Goal: Browse casually: Explore the website without a specific task or goal

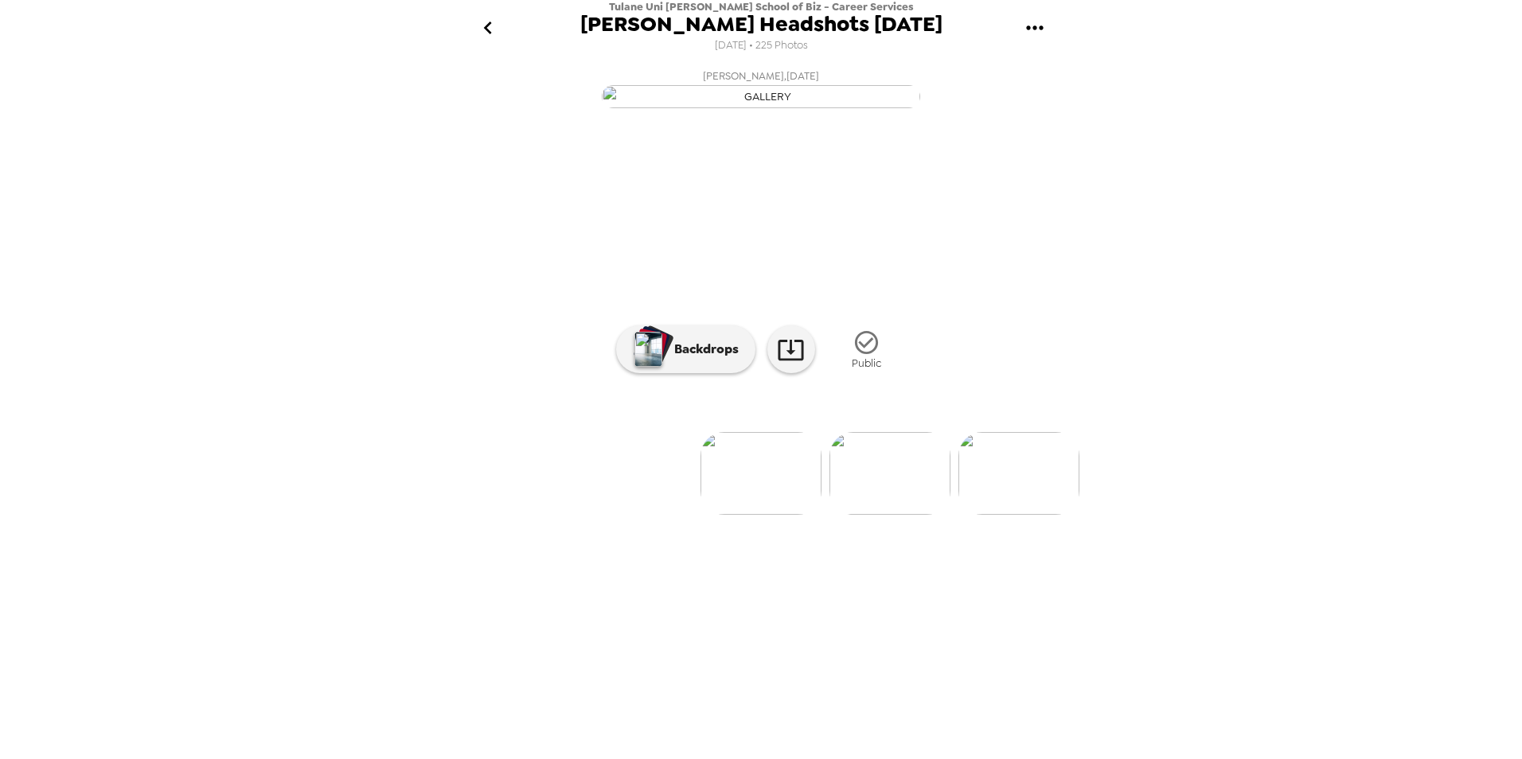
scroll to position [0, 1032]
click at [735, 515] on img at bounding box center [761, 473] width 121 height 83
click at [883, 515] on img at bounding box center [894, 473] width 121 height 83
click at [900, 515] on img at bounding box center [889, 473] width 121 height 83
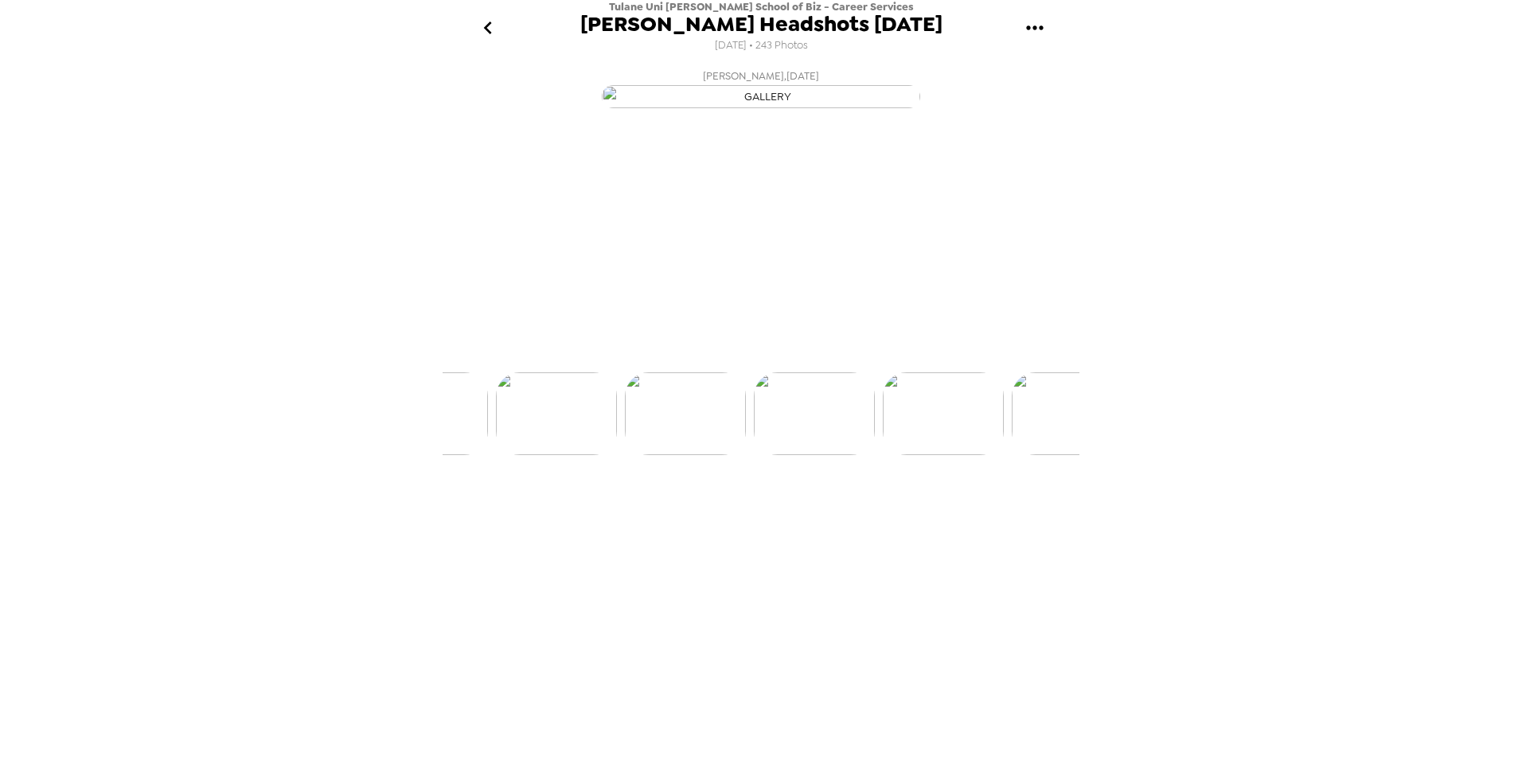
scroll to position [0, 645]
click at [888, 515] on img at bounding box center [889, 473] width 121 height 83
click at [865, 515] on img at bounding box center [889, 473] width 121 height 83
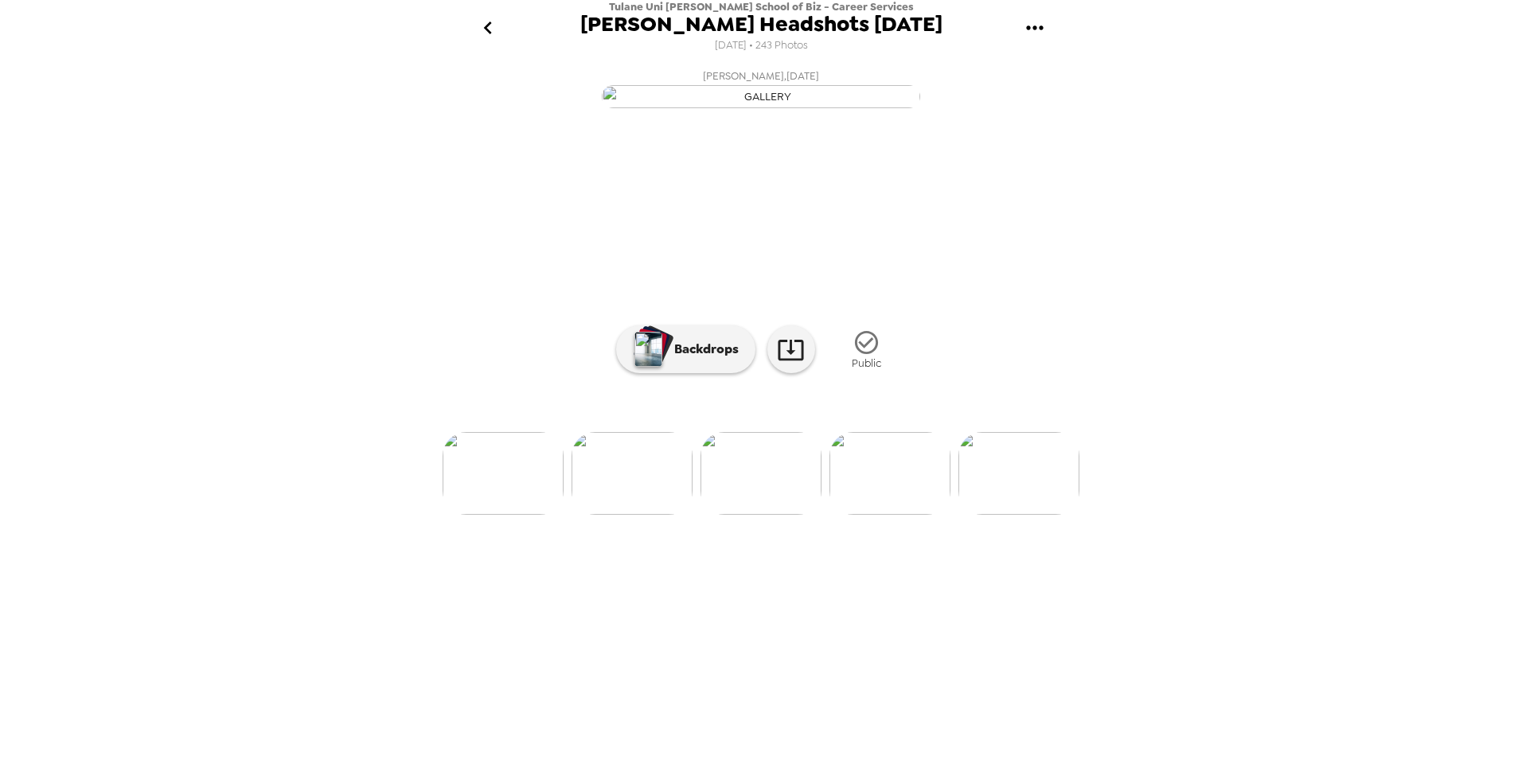
click at [855, 515] on img at bounding box center [889, 473] width 121 height 83
click at [861, 515] on img at bounding box center [889, 473] width 121 height 83
click at [915, 515] on img at bounding box center [889, 473] width 121 height 83
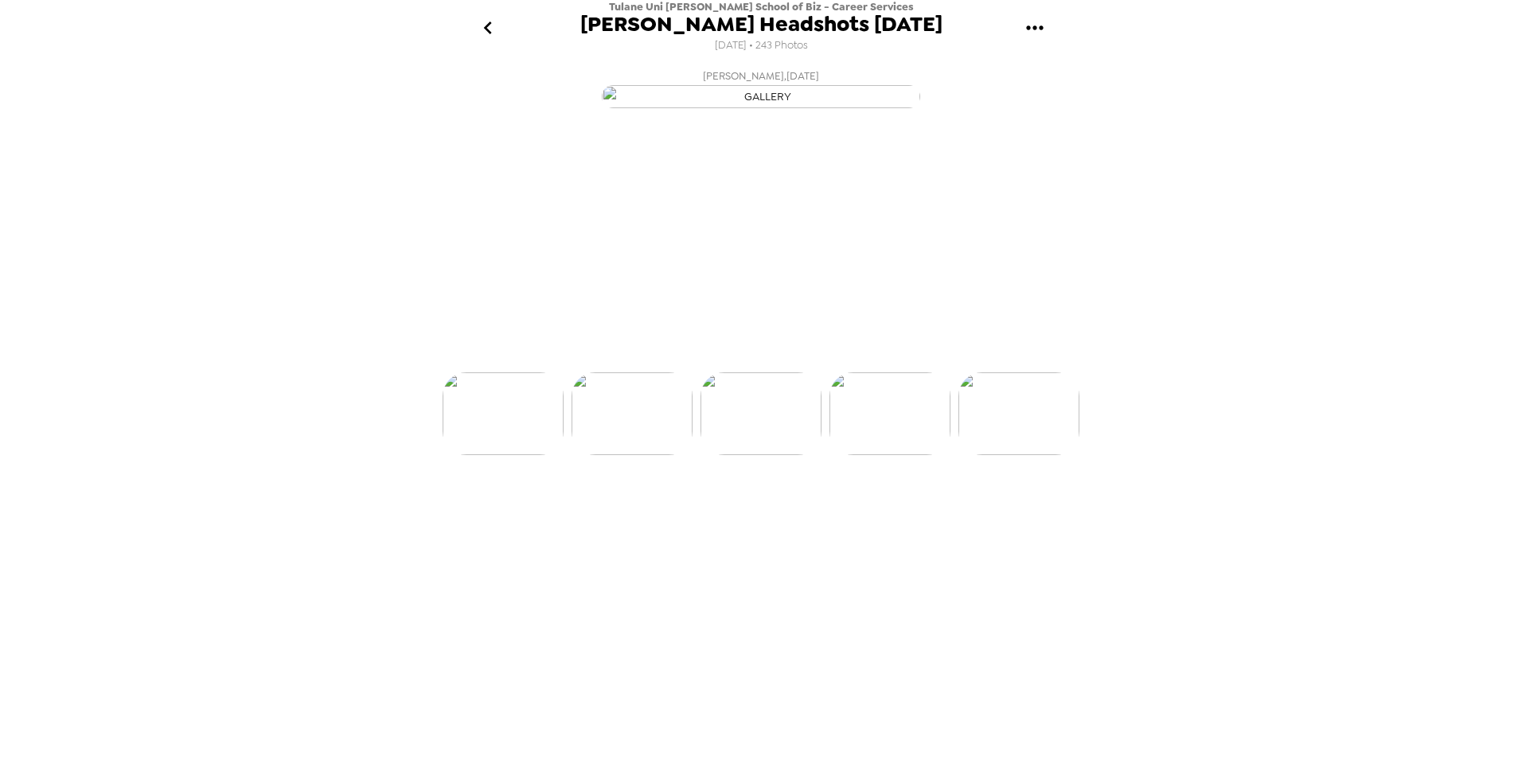
scroll to position [0, 1290]
click at [863, 515] on img at bounding box center [889, 473] width 121 height 83
click at [868, 515] on img at bounding box center [889, 473] width 121 height 83
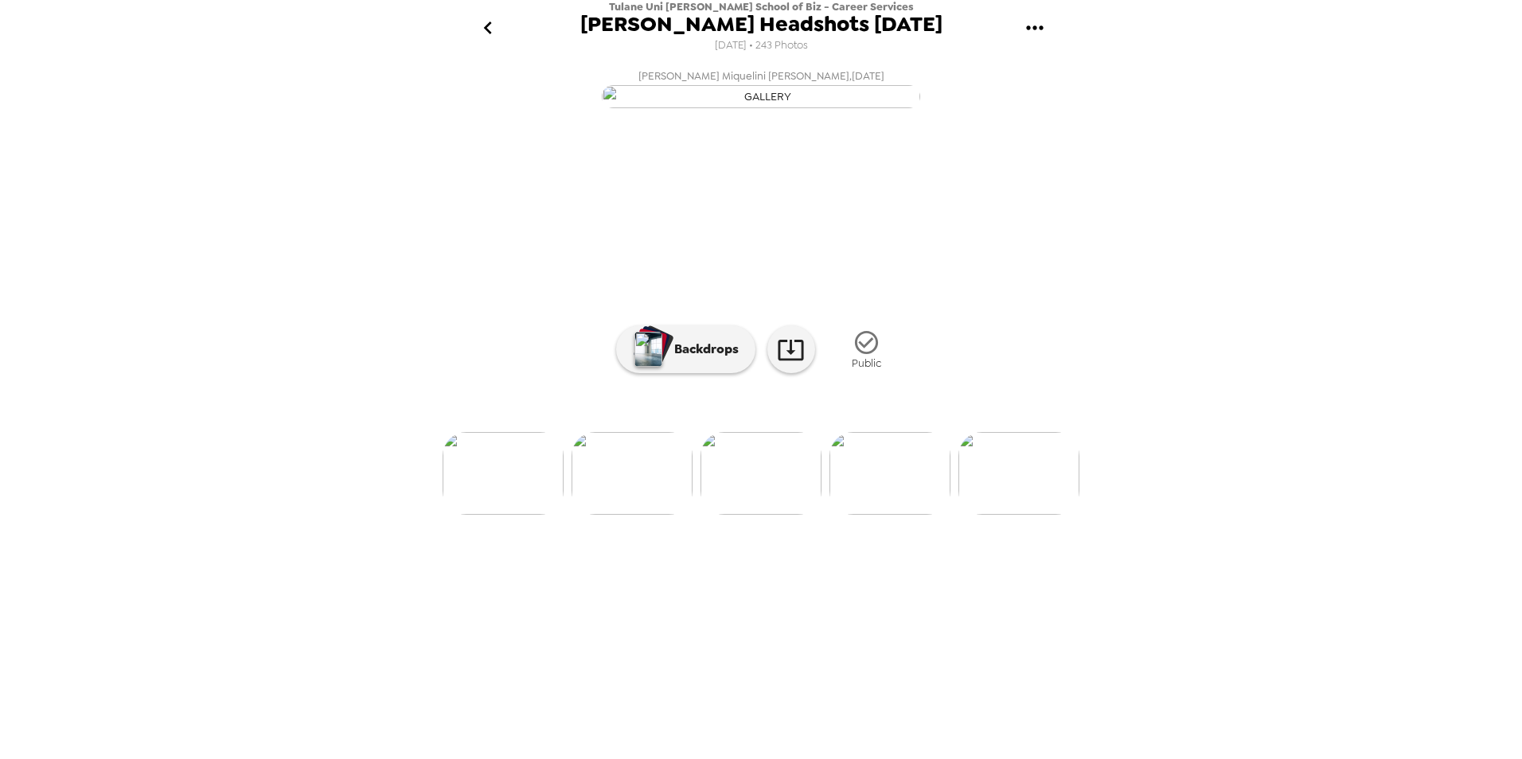
click at [875, 515] on img at bounding box center [889, 473] width 121 height 83
click at [872, 515] on img at bounding box center [890, 473] width 121 height 83
click at [916, 515] on img at bounding box center [890, 473] width 121 height 83
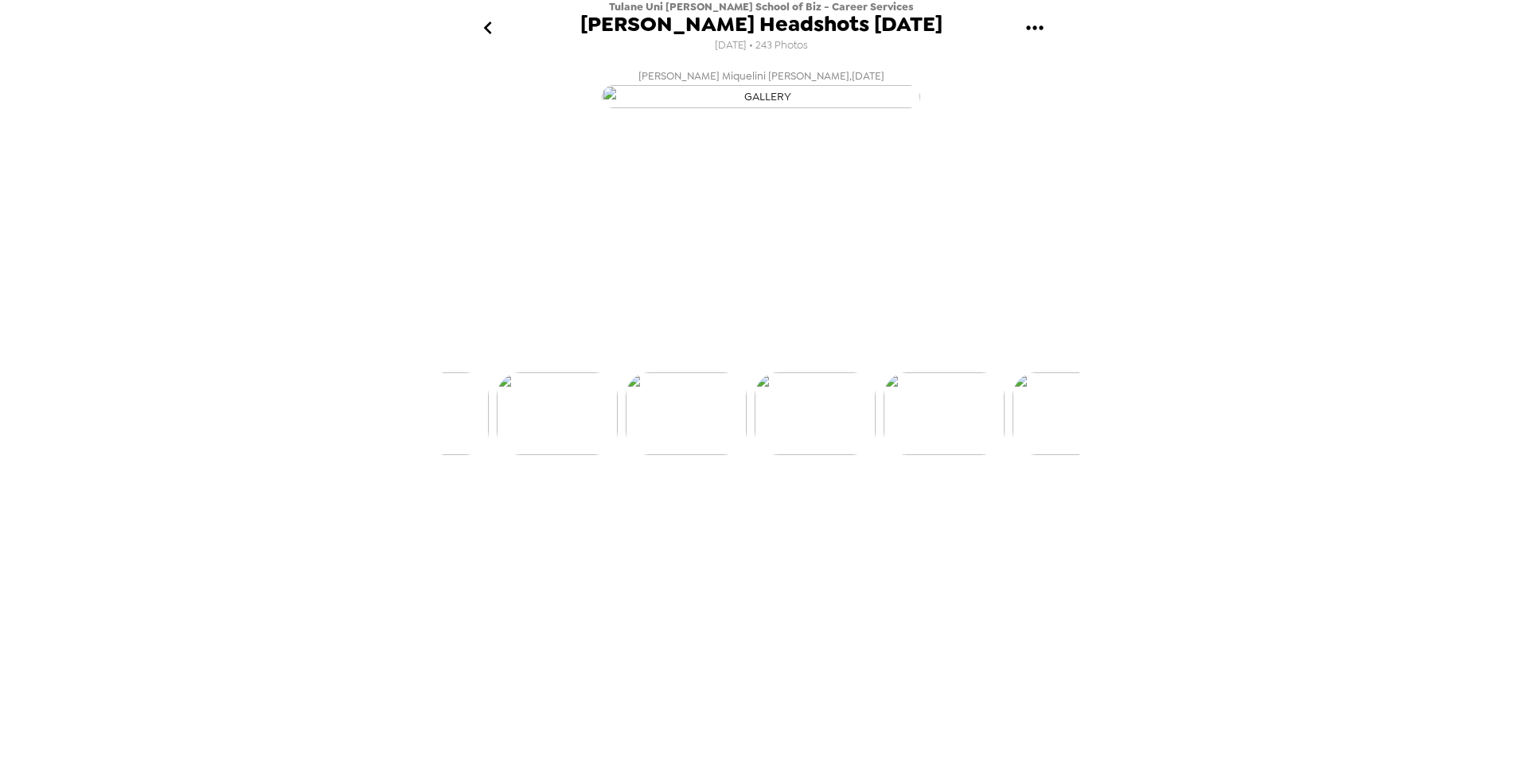
scroll to position [0, 1934]
click at [887, 515] on img at bounding box center [890, 473] width 121 height 83
click at [876, 515] on img at bounding box center [890, 473] width 121 height 83
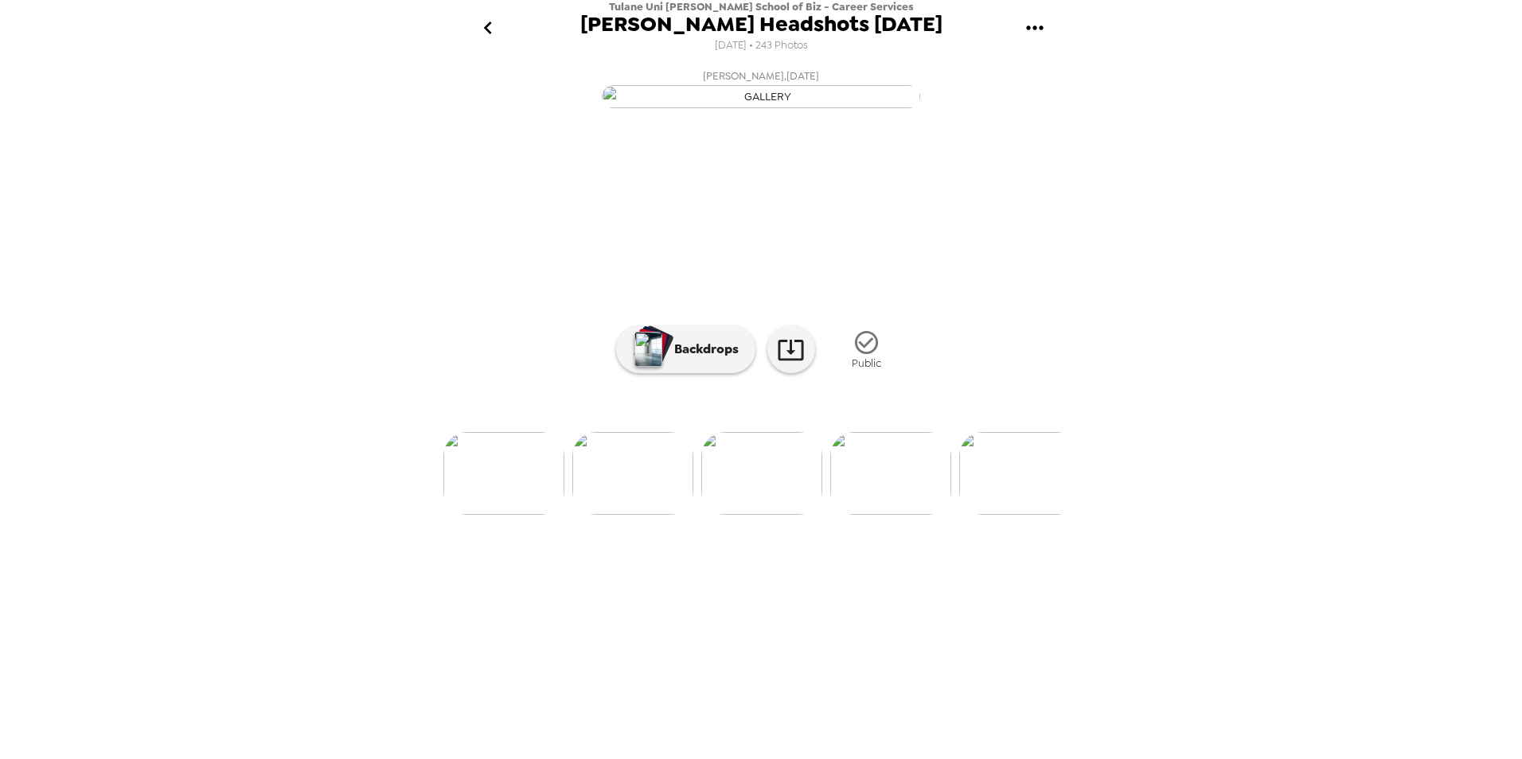
click at [849, 515] on img at bounding box center [890, 473] width 121 height 83
click at [850, 515] on img at bounding box center [890, 473] width 121 height 83
click at [671, 515] on img at bounding box center [632, 473] width 121 height 83
click at [779, 380] on div "Backdrops Public" at bounding box center [761, 350] width 291 height 60
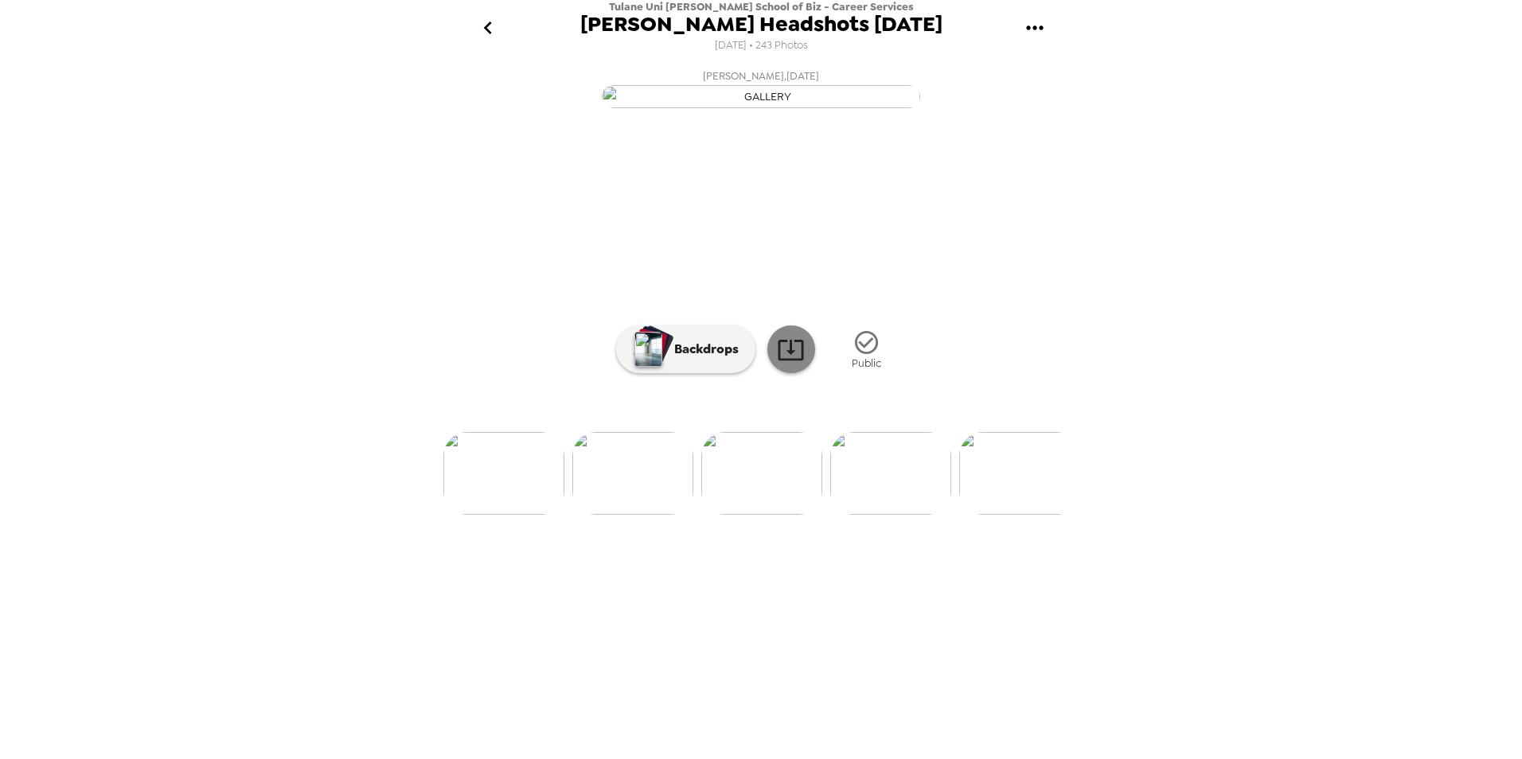
click at [789, 364] on icon at bounding box center [791, 350] width 28 height 28
click at [648, 515] on img at bounding box center [632, 473] width 121 height 83
click at [621, 515] on img at bounding box center [616, 473] width 121 height 83
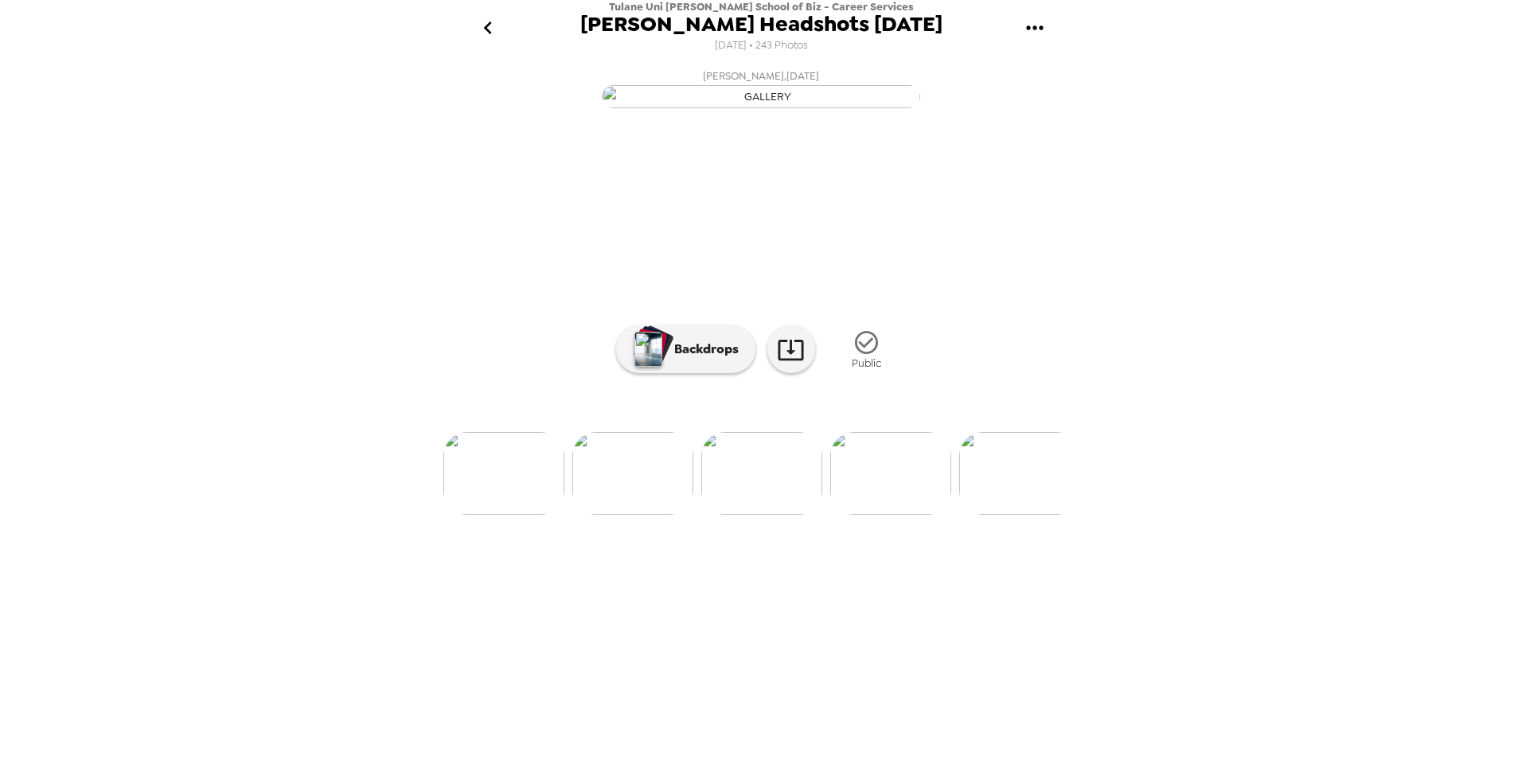
click at [641, 515] on img at bounding box center [632, 473] width 121 height 83
click at [544, 515] on img at bounding box center [503, 473] width 121 height 83
click at [306, 476] on div "Tulane Uni Freeman School of Biz - Career Services Freeman Headshots Aug 2025 8…" at bounding box center [761, 379] width 1522 height 759
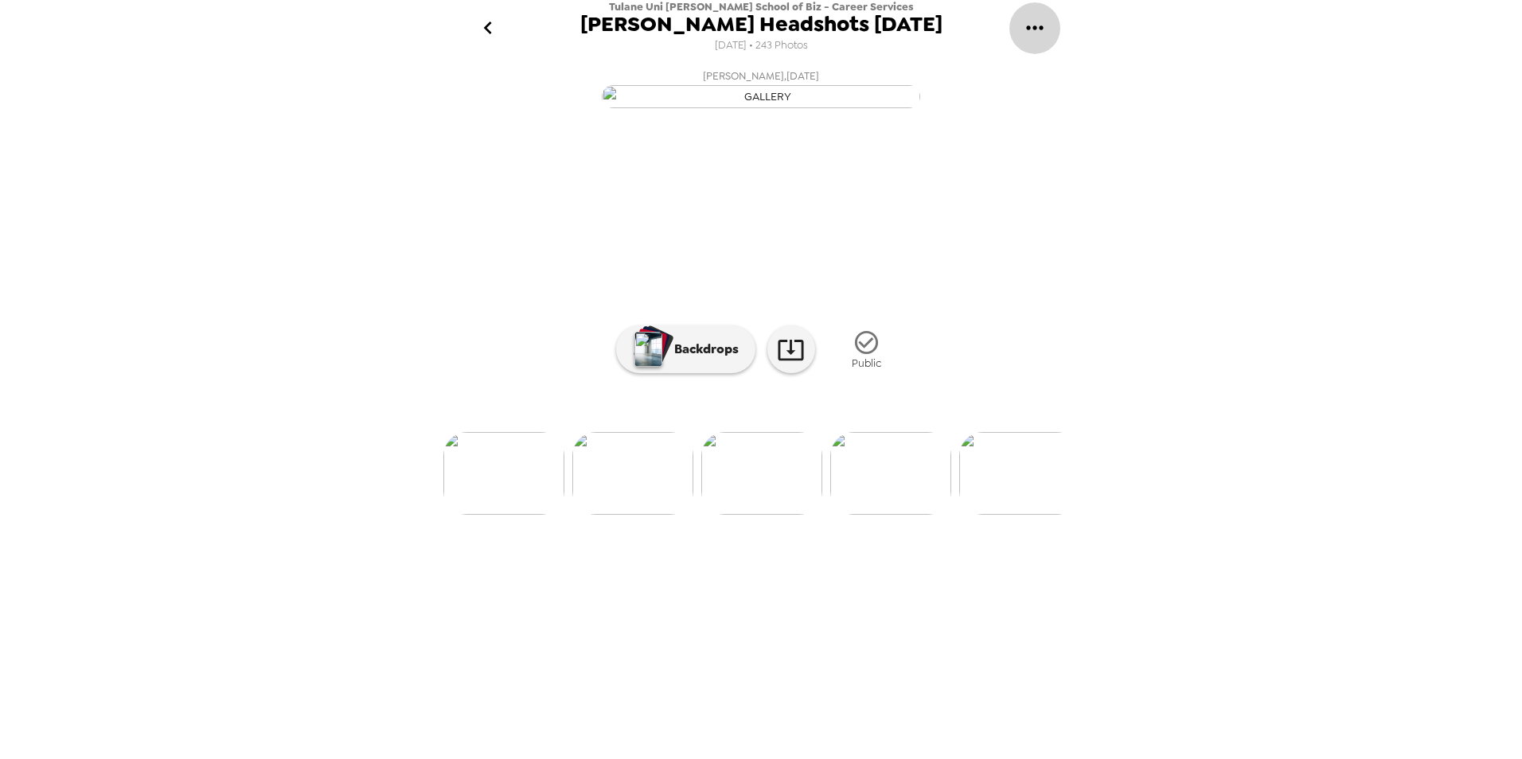
click at [1032, 32] on icon "gallery menu" at bounding box center [1034, 27] width 25 height 25
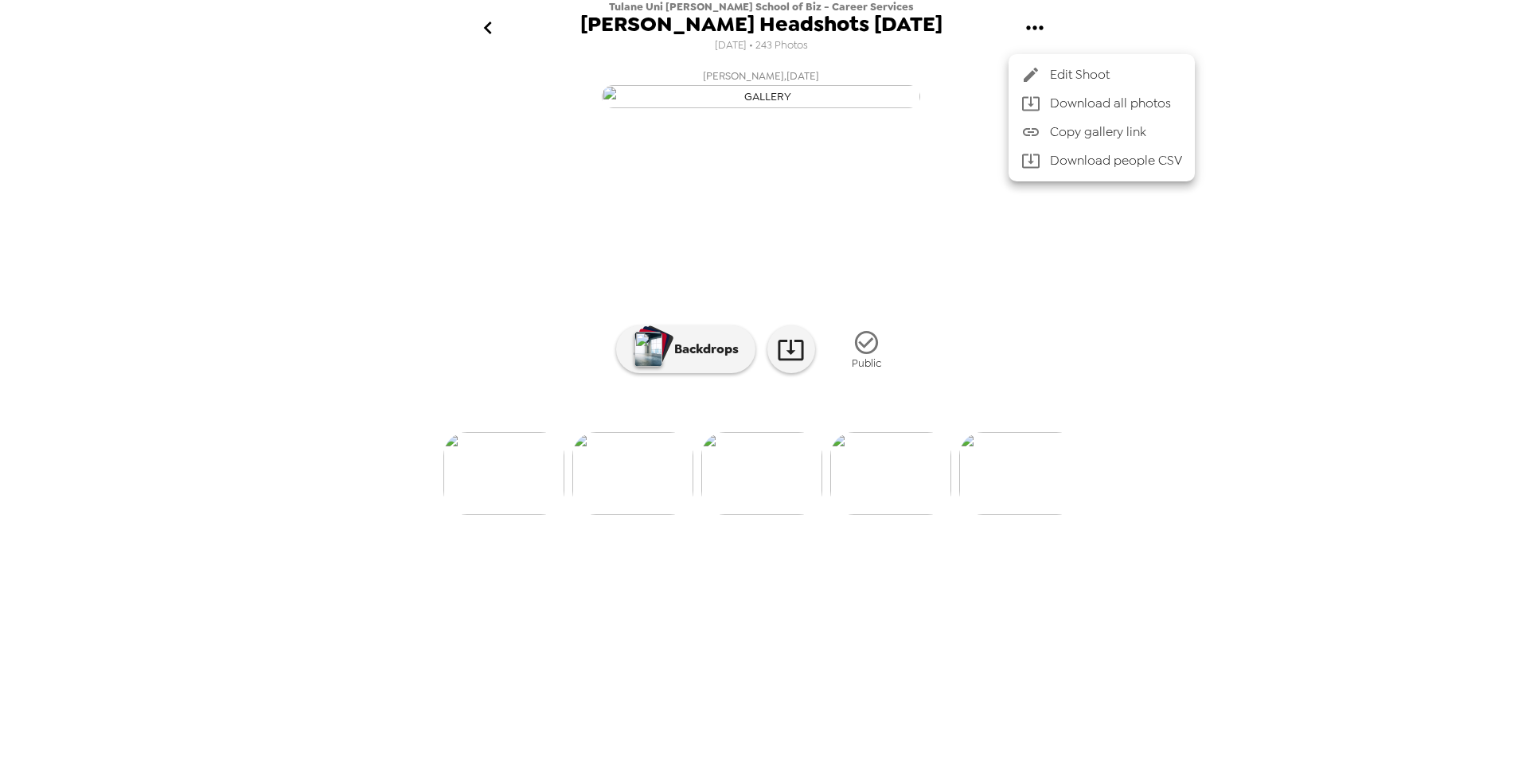
drag, startPoint x: 504, startPoint y: 689, endPoint x: 392, endPoint y: 693, distance: 111.5
click at [392, 693] on div at bounding box center [761, 379] width 1522 height 759
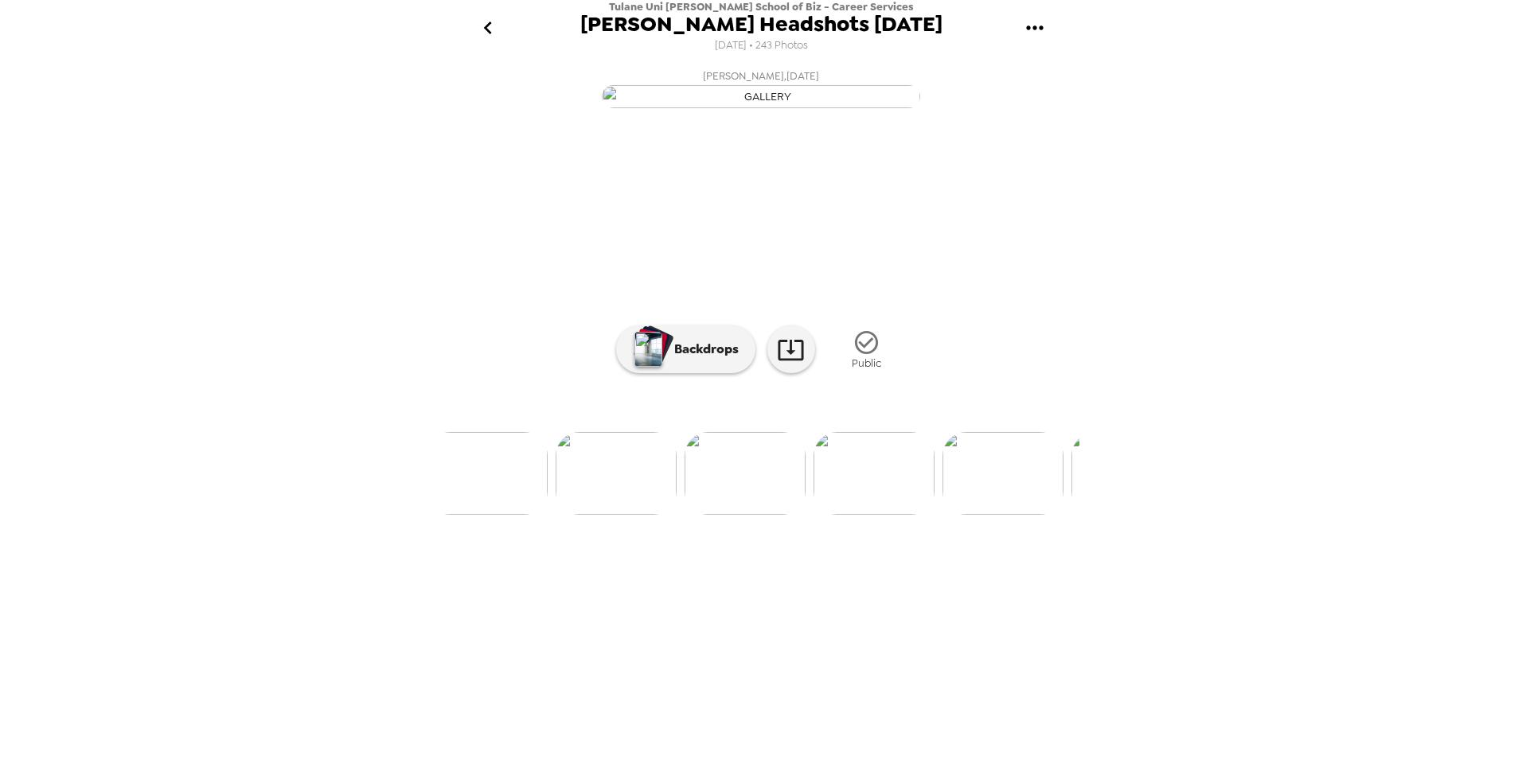
click at [872, 515] on img at bounding box center [874, 473] width 121 height 83
drag, startPoint x: 387, startPoint y: 183, endPoint x: 546, endPoint y: 17, distance: 230.3
click at [386, 182] on div "Tulane Uni Freeman School of Biz - Career Services Freeman Headshots Aug 2025 8…" at bounding box center [761, 379] width 1522 height 759
